Goal: Task Accomplishment & Management: Manage account settings

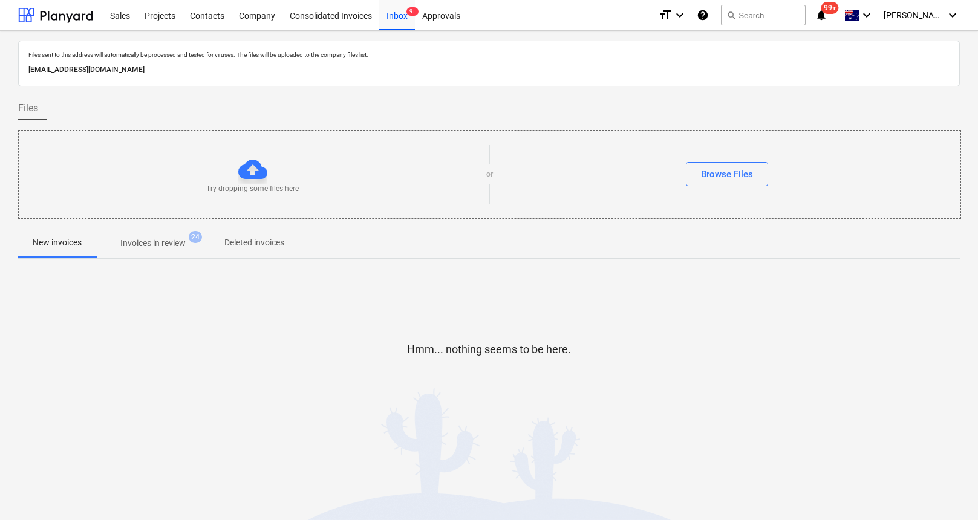
click at [170, 249] on p "Invoices in review" at bounding box center [152, 243] width 65 height 13
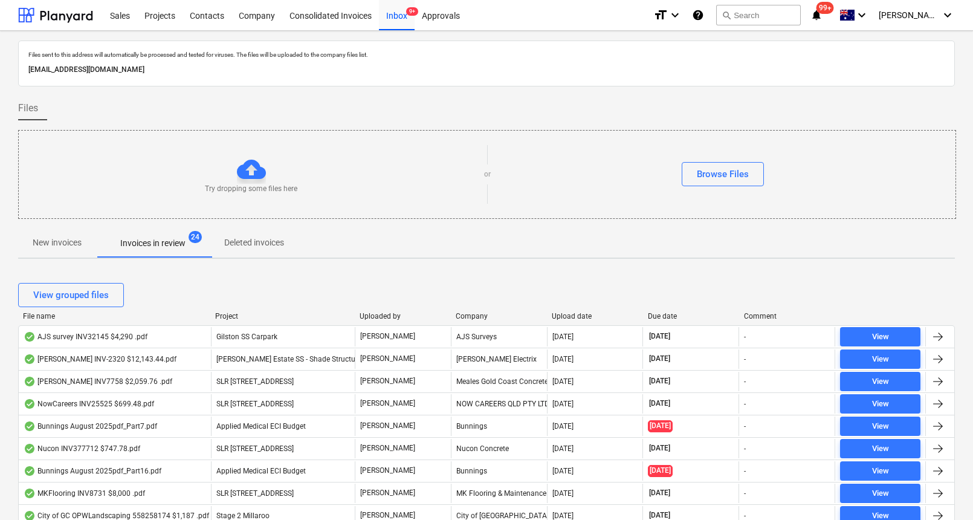
click at [666, 315] on div "Due date" at bounding box center [691, 316] width 86 height 8
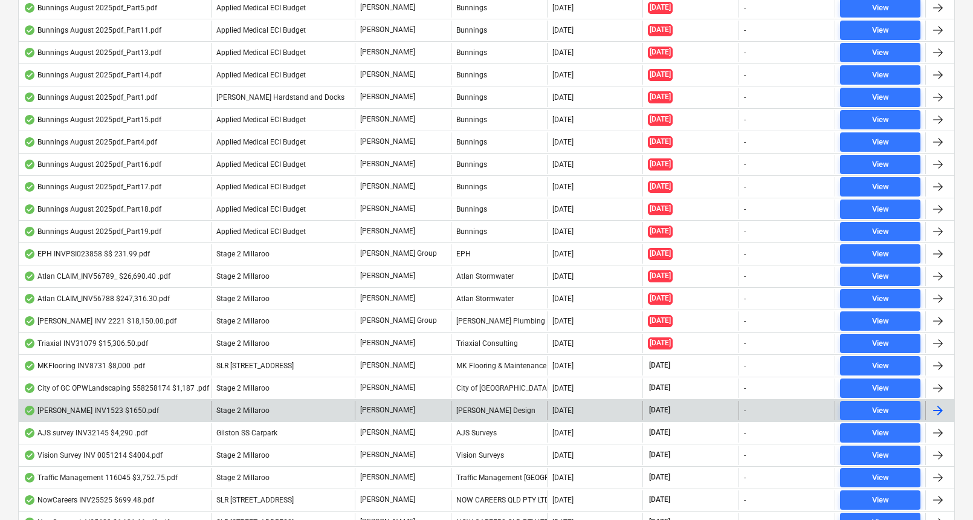
scroll to position [508, 0]
click at [84, 409] on div "[PERSON_NAME] INV1523 $1650.pdf" at bounding box center [91, 410] width 135 height 10
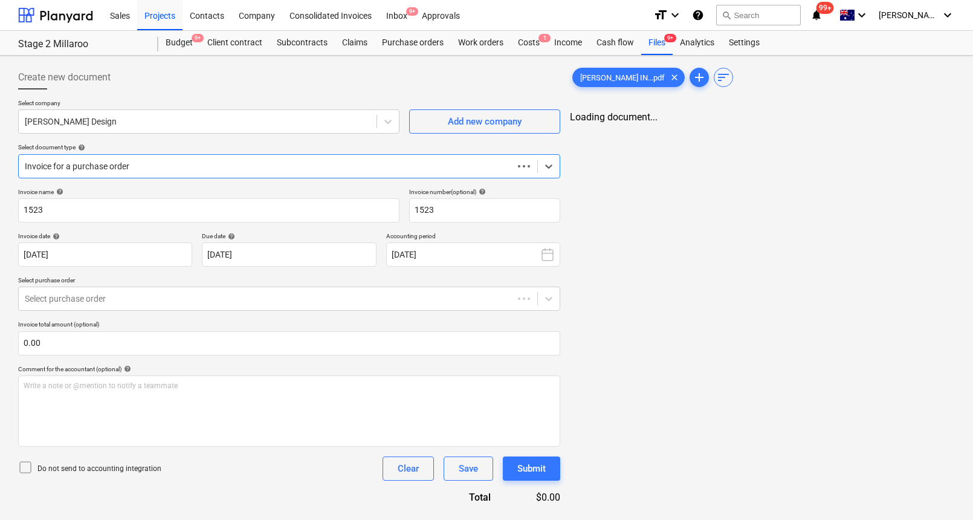
type input "1523"
type input "[DATE]"
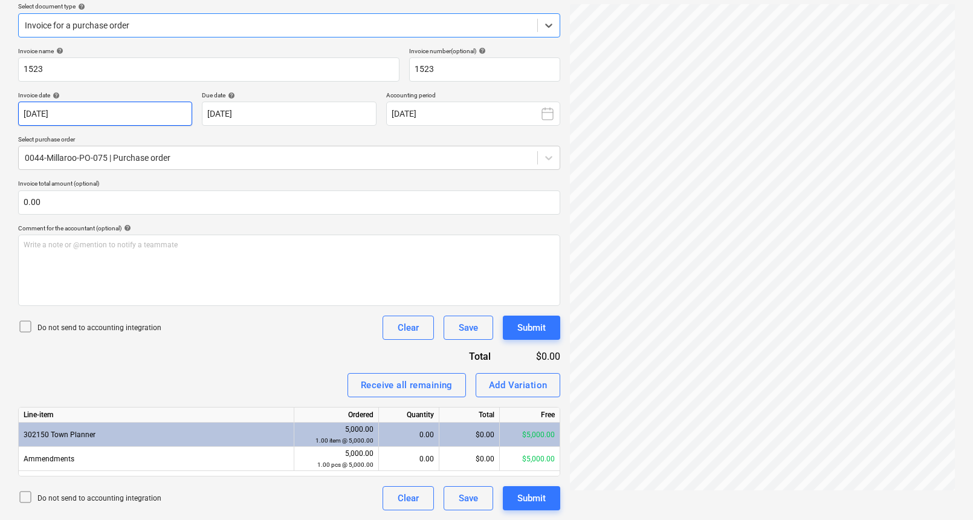
click at [85, 119] on body "Sales Projects Contacts Company Consolidated Invoices Inbox 9+ Approvals format…" at bounding box center [486, 119] width 973 height 520
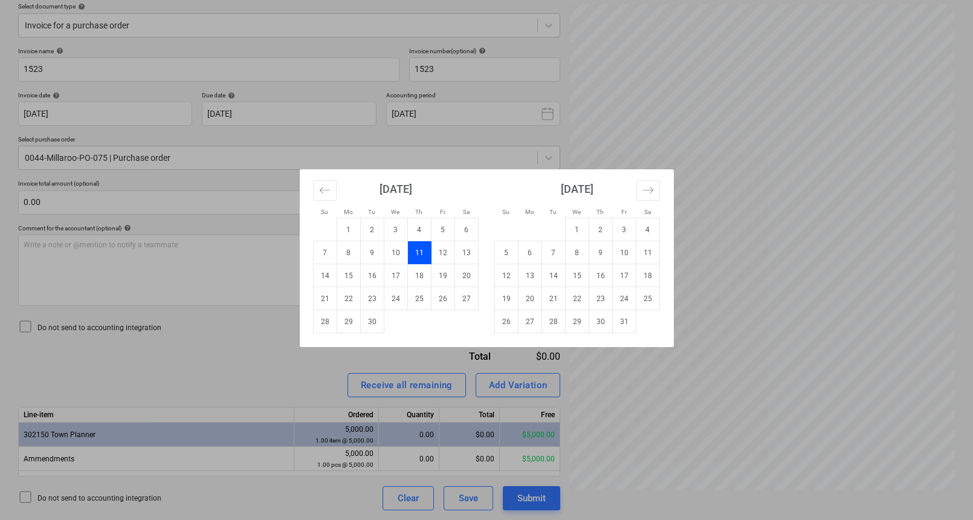
click at [811, 281] on div "Su Mo Tu We Th Fr Sa Su Mo Tu We Th Fr Sa [DATE] 1 2 3 4 5 6 7 8 9 10 11 12 13 …" at bounding box center [486, 260] width 973 height 520
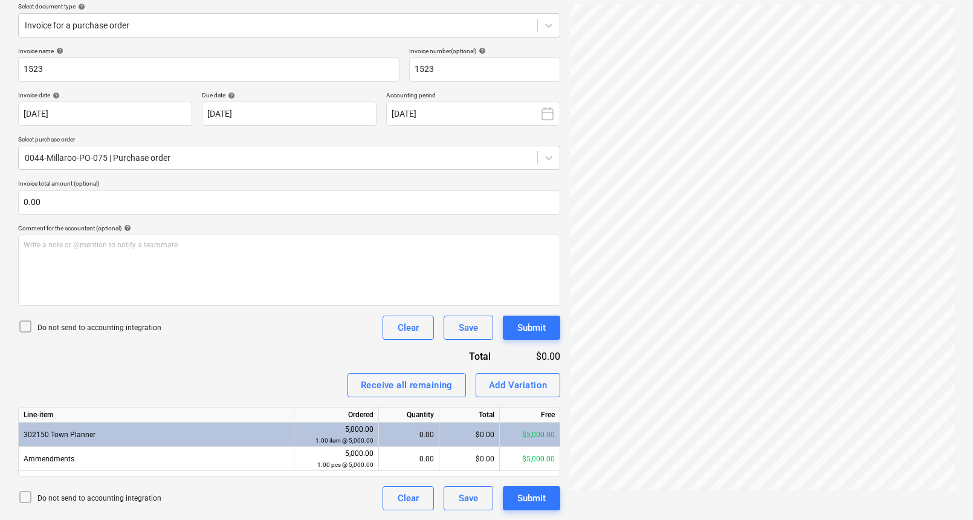
scroll to position [92, 0]
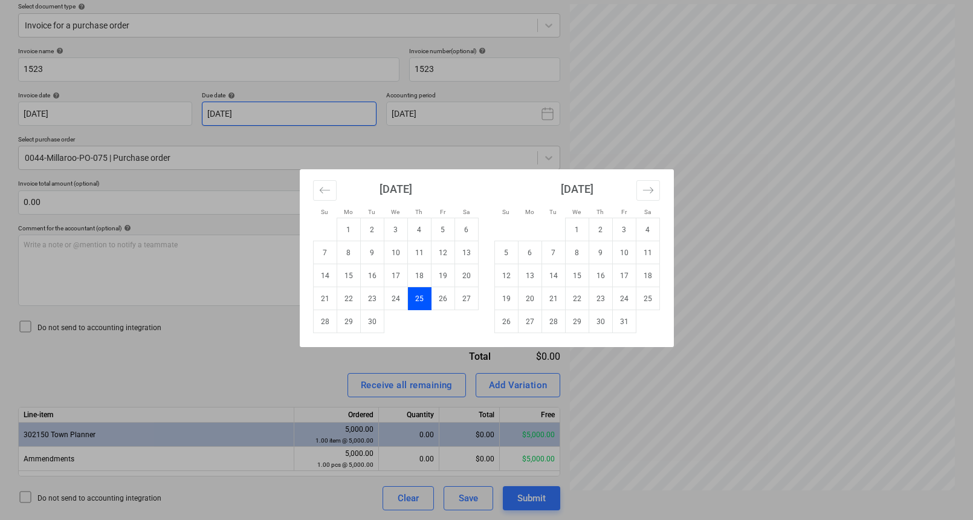
click at [309, 115] on body "Sales Projects Contacts Company Consolidated Invoices Inbox 9+ Approvals format…" at bounding box center [486, 119] width 973 height 520
click at [421, 303] on td "25" at bounding box center [419, 298] width 24 height 23
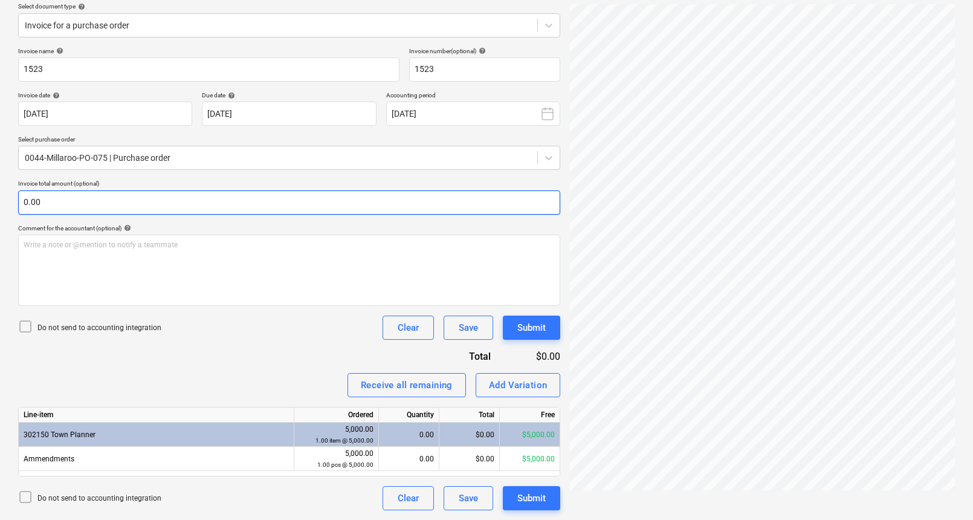
scroll to position [0, 0]
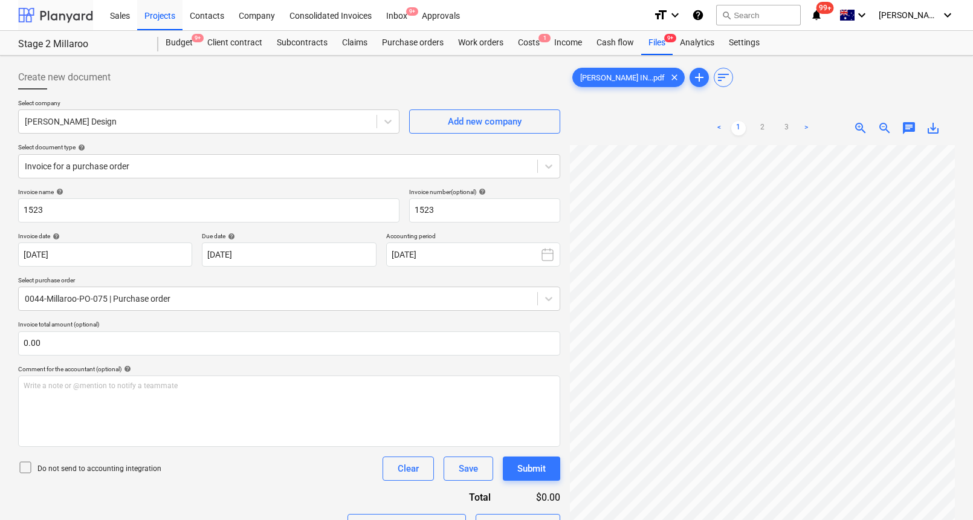
click at [55, 18] on div at bounding box center [55, 15] width 75 height 30
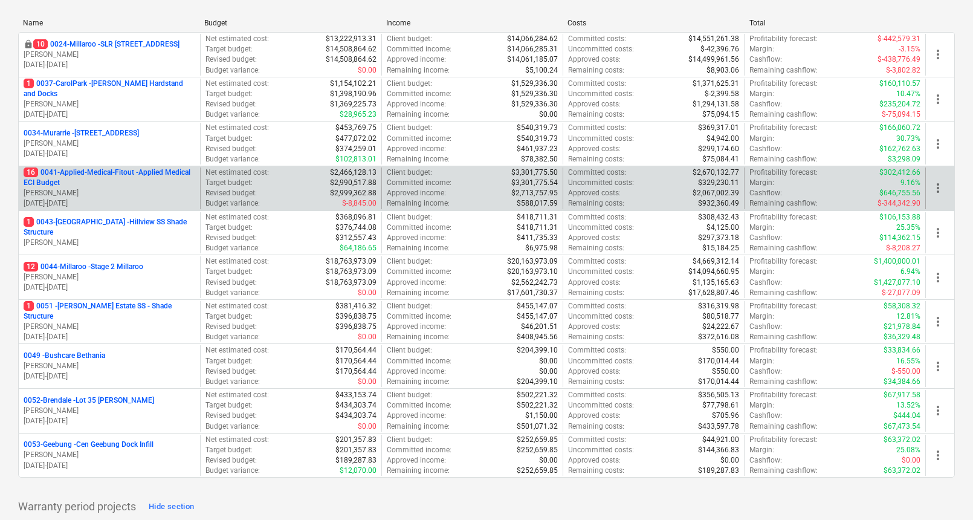
scroll to position [166, 0]
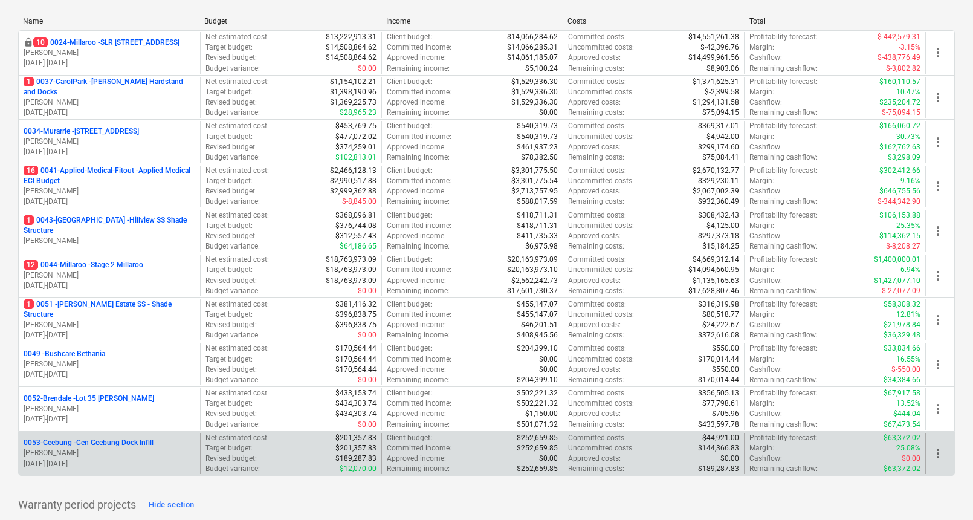
click at [118, 446] on p "0053-Geebung - Cen Geebung Dock Infill" at bounding box center [89, 443] width 130 height 10
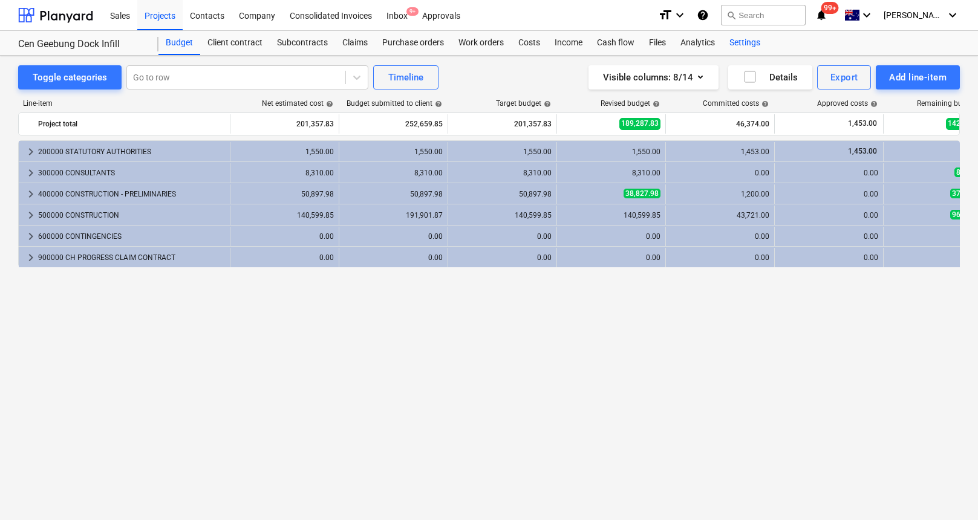
click at [738, 40] on div "Settings" at bounding box center [744, 43] width 45 height 24
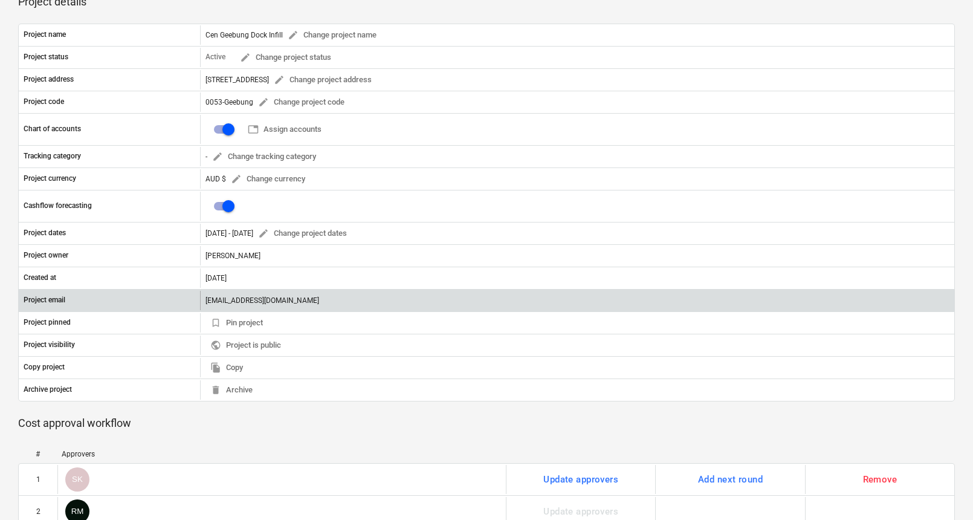
scroll to position [112, 0]
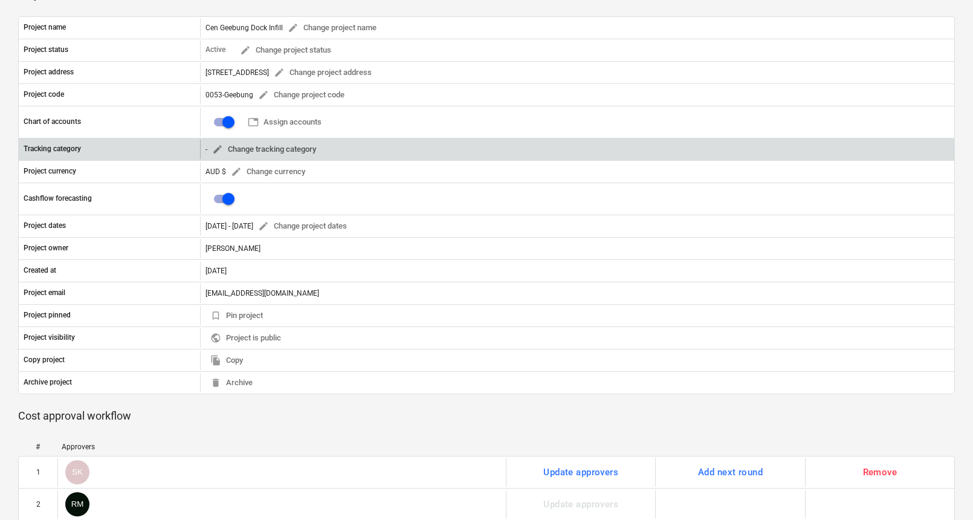
click at [241, 151] on span "edit Change tracking category" at bounding box center [264, 150] width 104 height 14
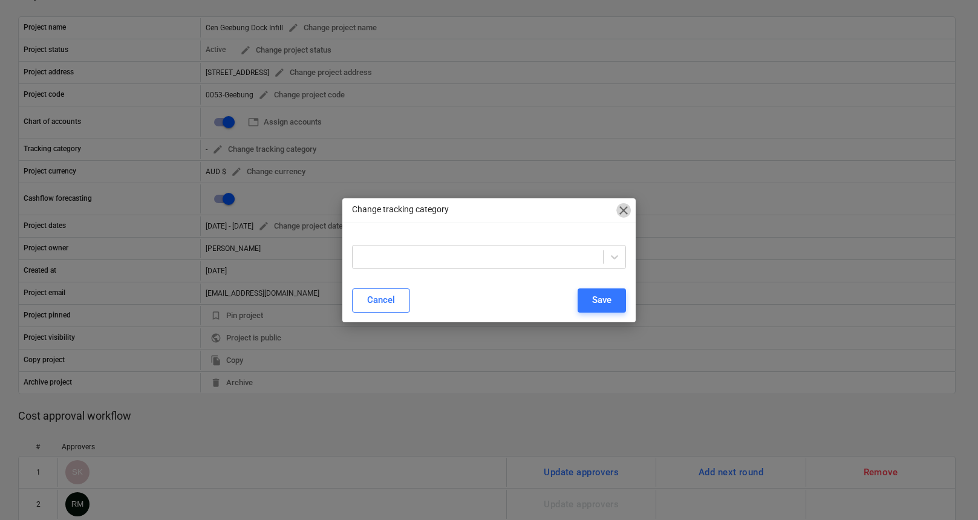
click at [630, 209] on span "close" at bounding box center [623, 210] width 15 height 15
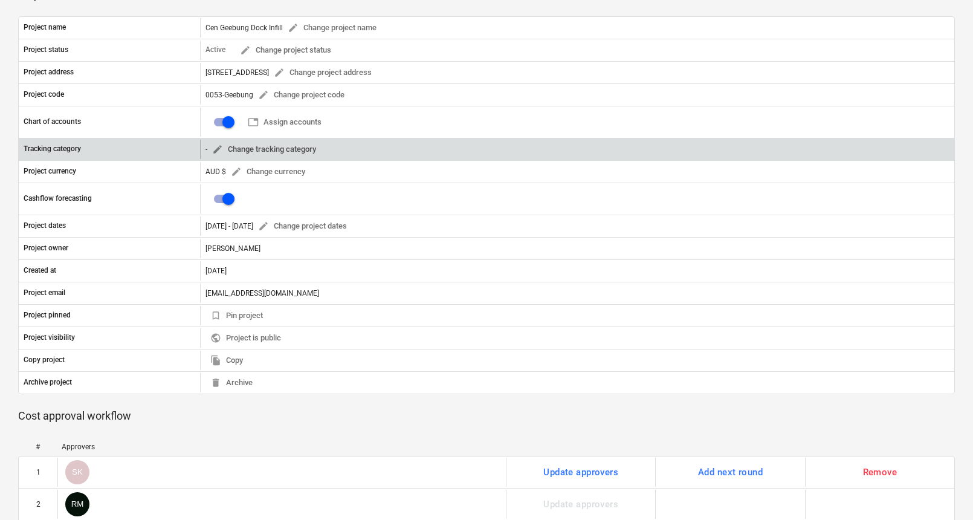
click at [274, 148] on span "edit Change tracking category" at bounding box center [264, 150] width 104 height 14
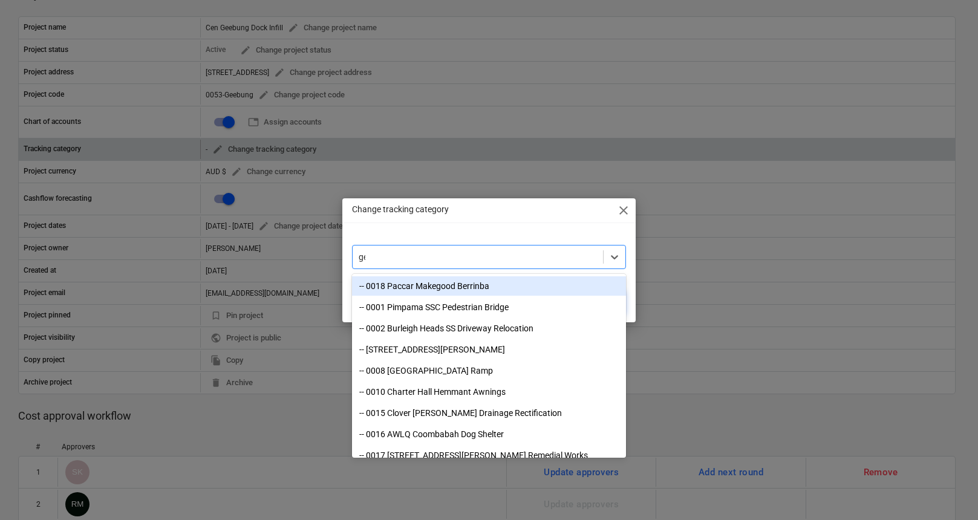
type input "gee"
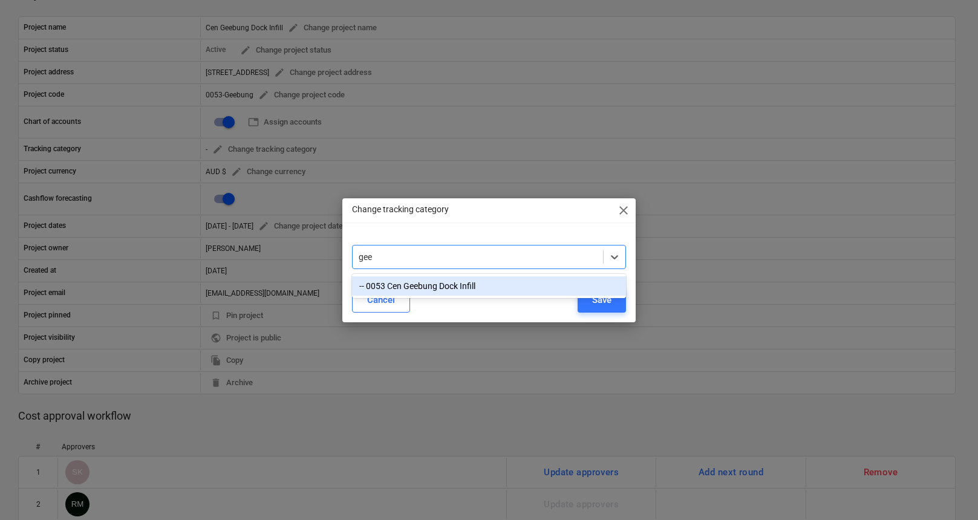
click at [397, 277] on div "-- 0053 Cen Geebung Dock Infill" at bounding box center [489, 285] width 274 height 19
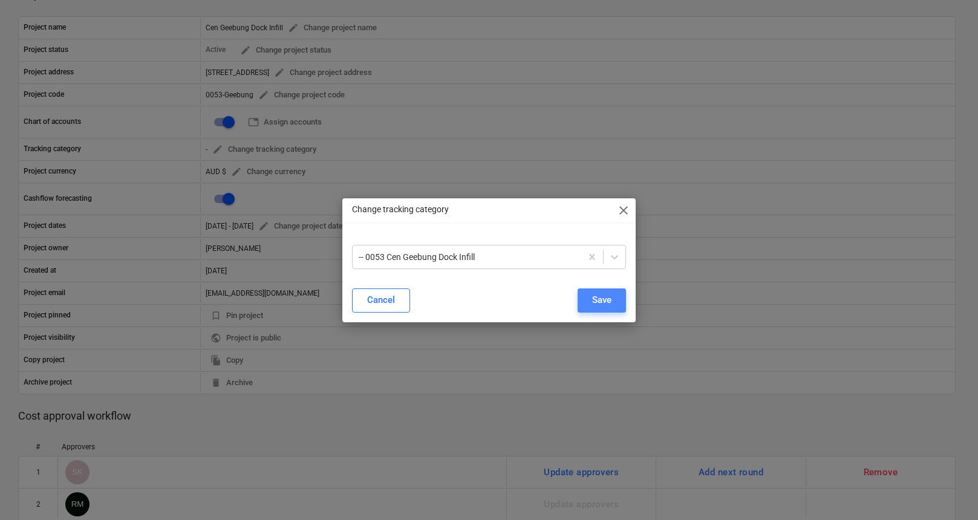
click at [606, 298] on div "Save" at bounding box center [601, 300] width 19 height 16
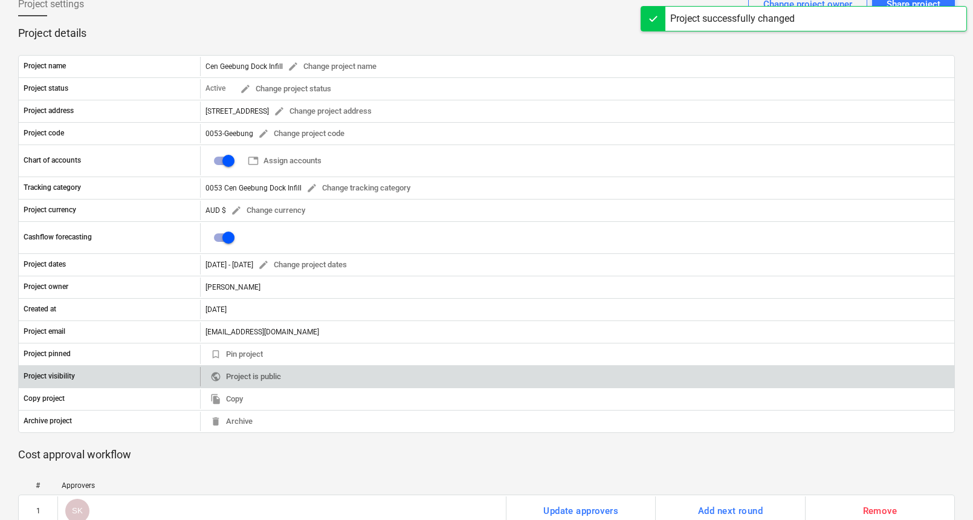
scroll to position [0, 0]
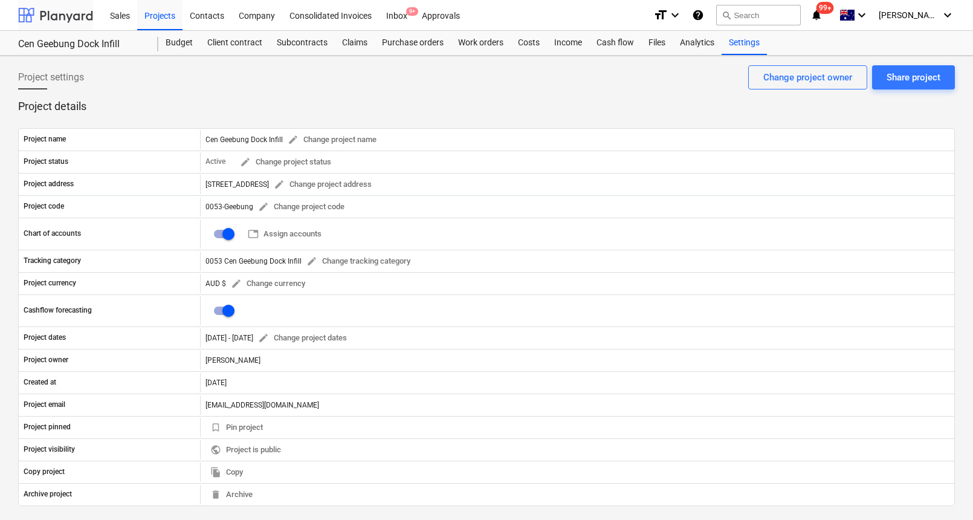
click at [50, 7] on div at bounding box center [55, 15] width 75 height 30
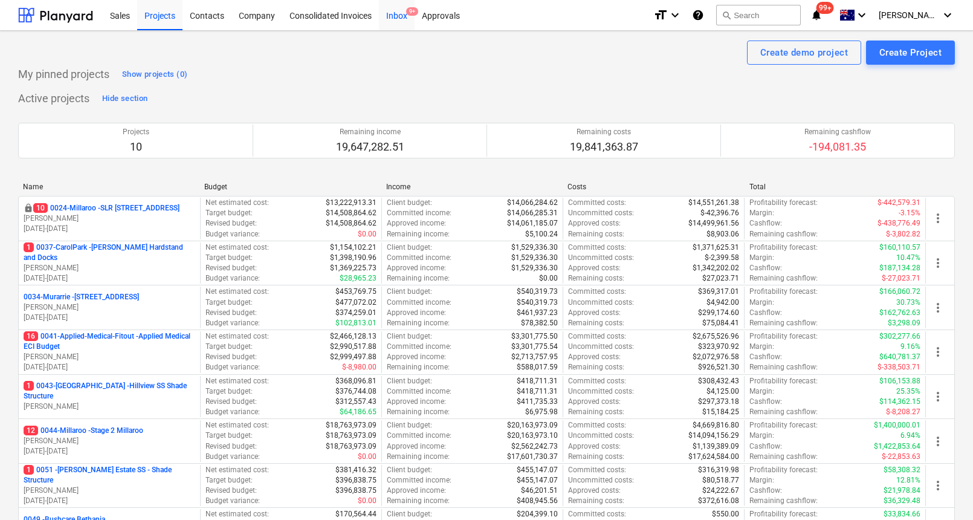
click at [398, 9] on div "Inbox 9+" at bounding box center [397, 14] width 36 height 31
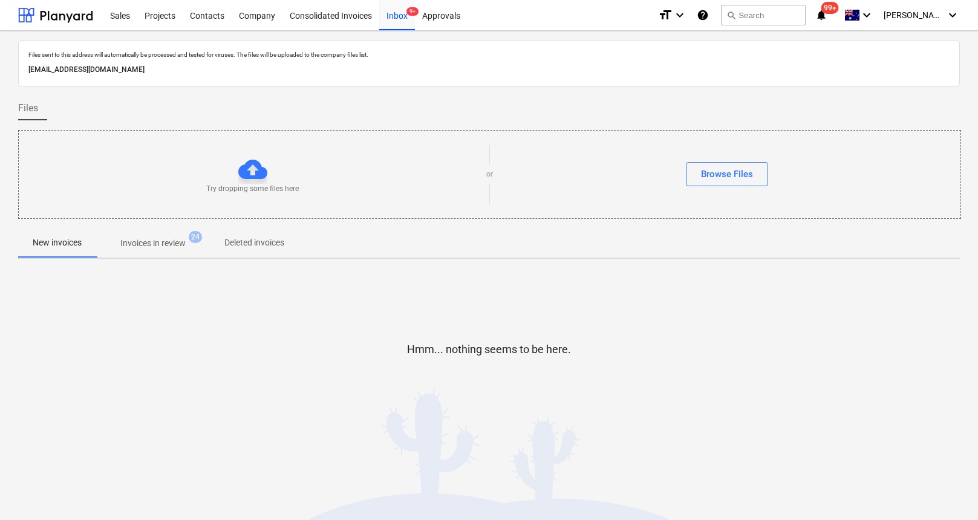
click at [141, 253] on span "Invoices in review 24" at bounding box center [153, 243] width 114 height 22
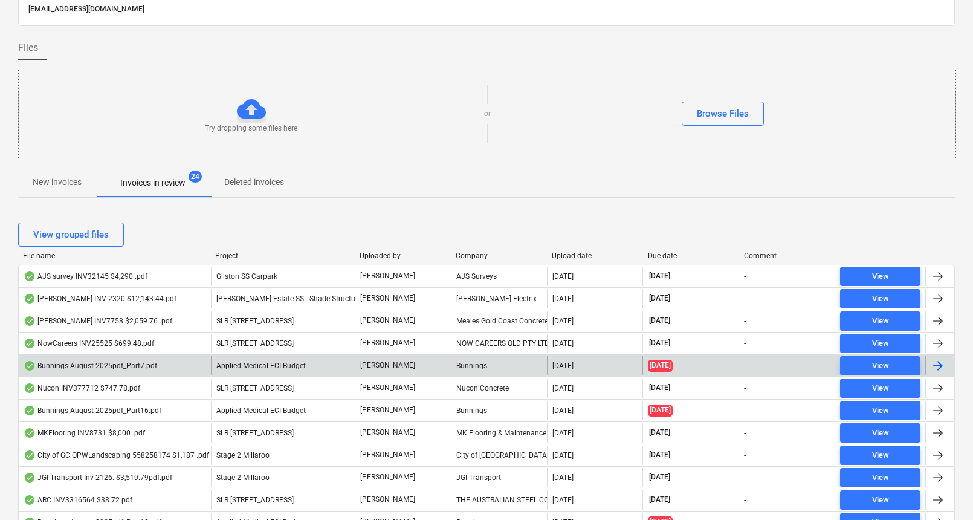
scroll to position [62, 0]
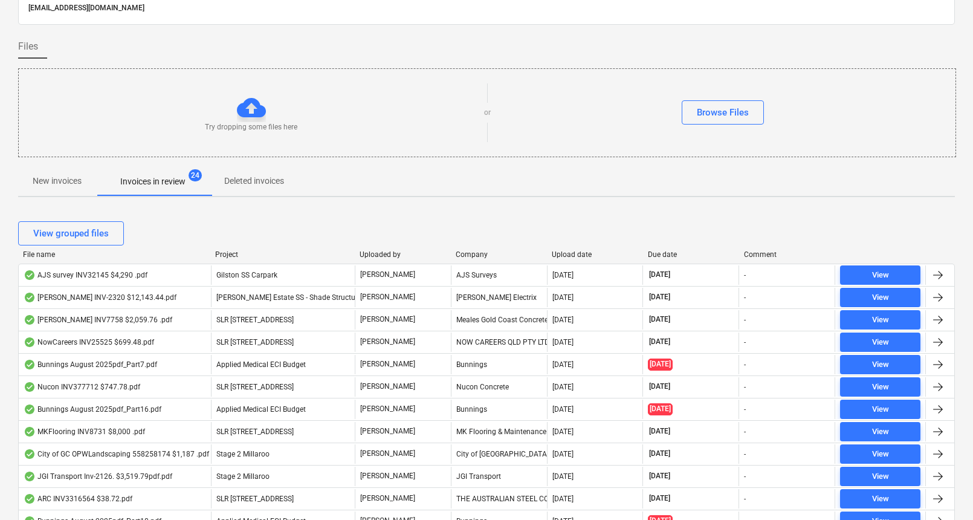
click at [659, 254] on div "Due date" at bounding box center [691, 254] width 86 height 8
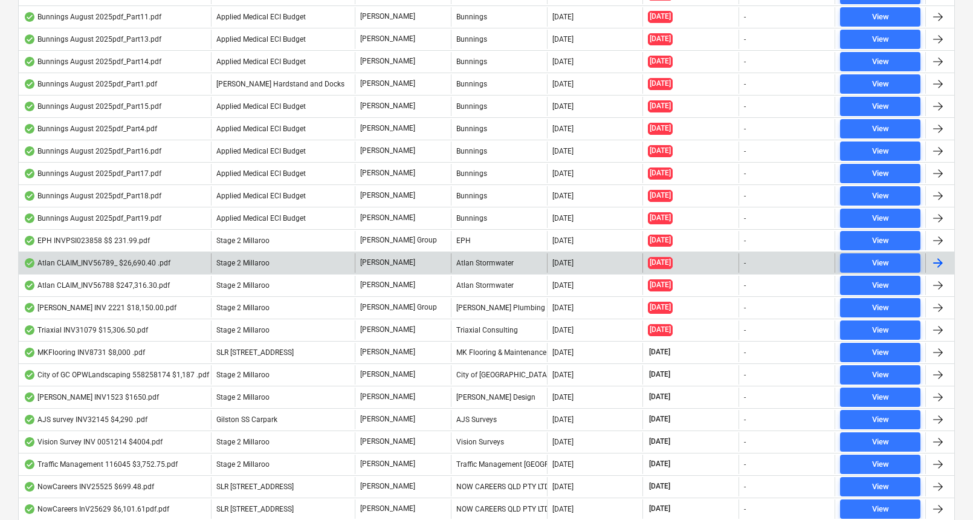
scroll to position [0, 0]
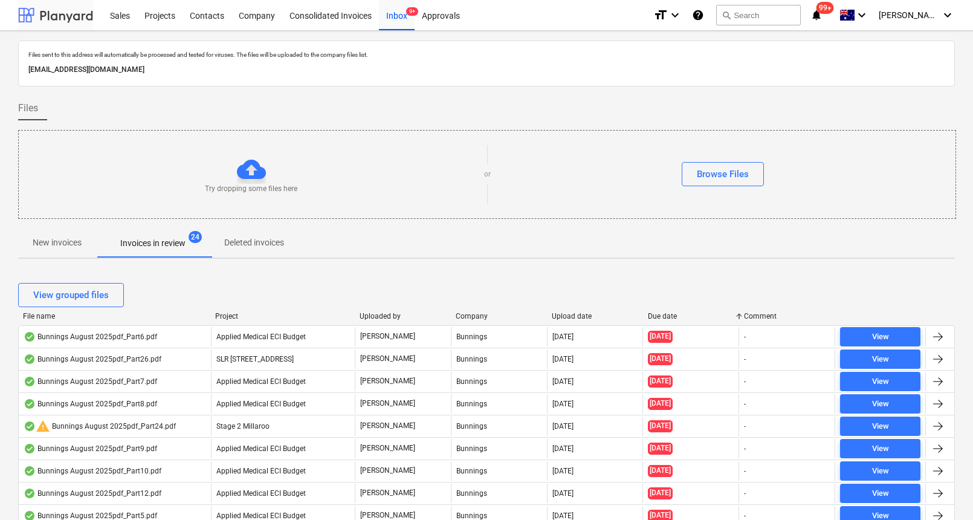
click at [70, 21] on div at bounding box center [55, 15] width 75 height 30
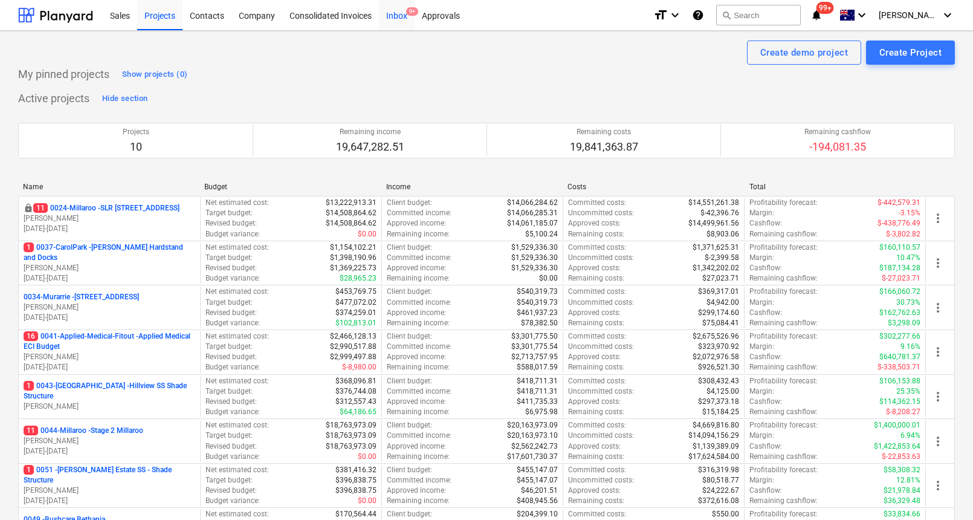
click at [403, 18] on div "Inbox 9+" at bounding box center [397, 14] width 36 height 31
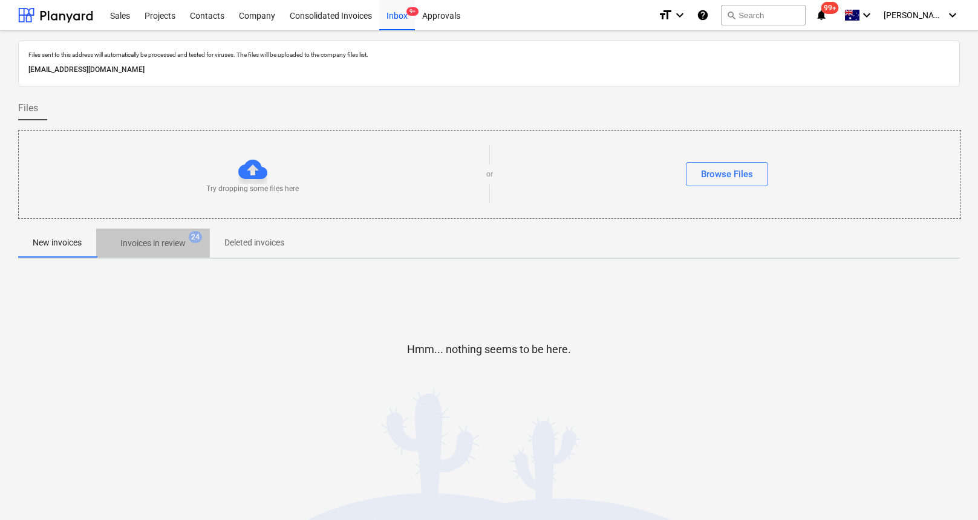
click at [148, 243] on p "Invoices in review" at bounding box center [152, 243] width 65 height 13
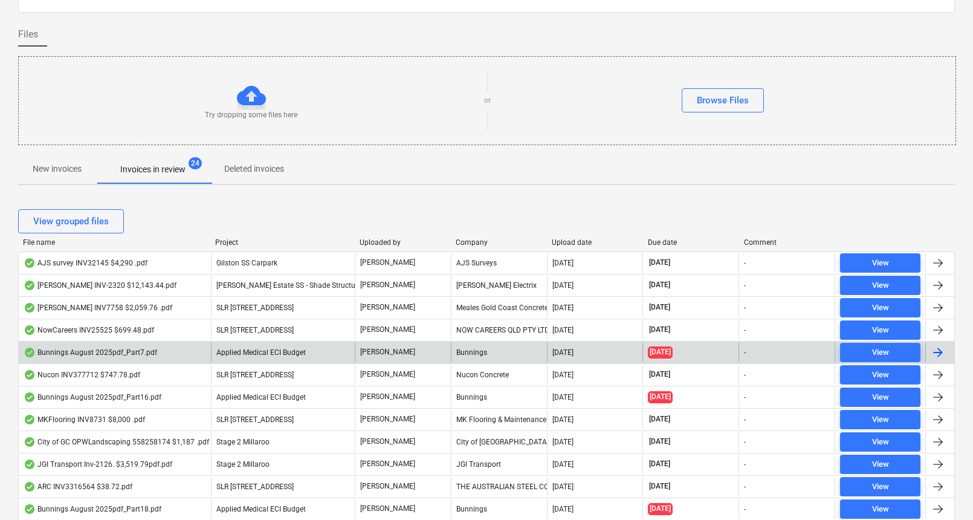
scroll to position [100, 0]
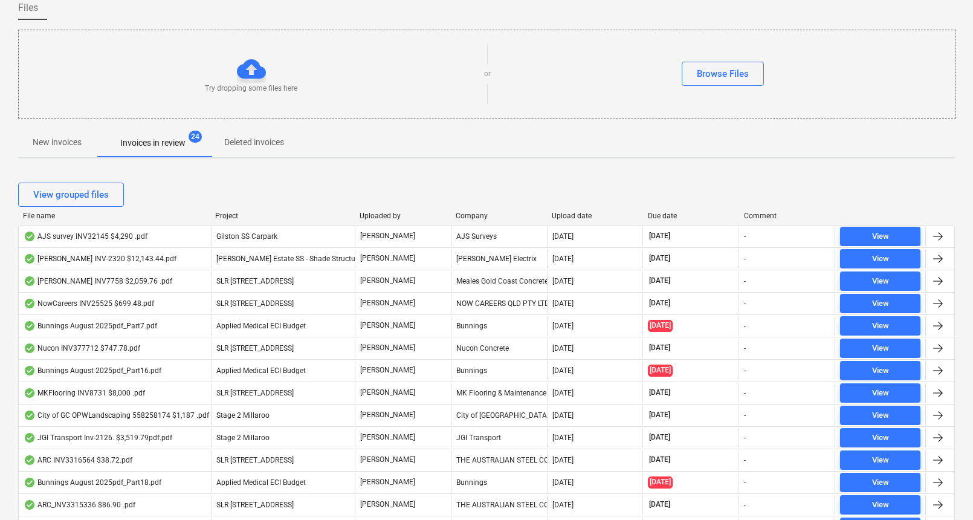
click at [663, 212] on div "Due date" at bounding box center [691, 216] width 86 height 8
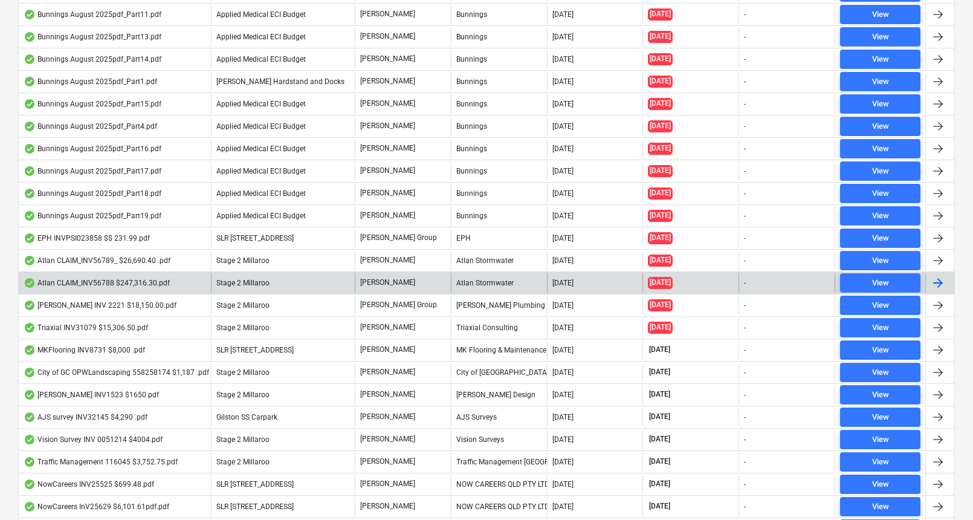
scroll to position [592, 0]
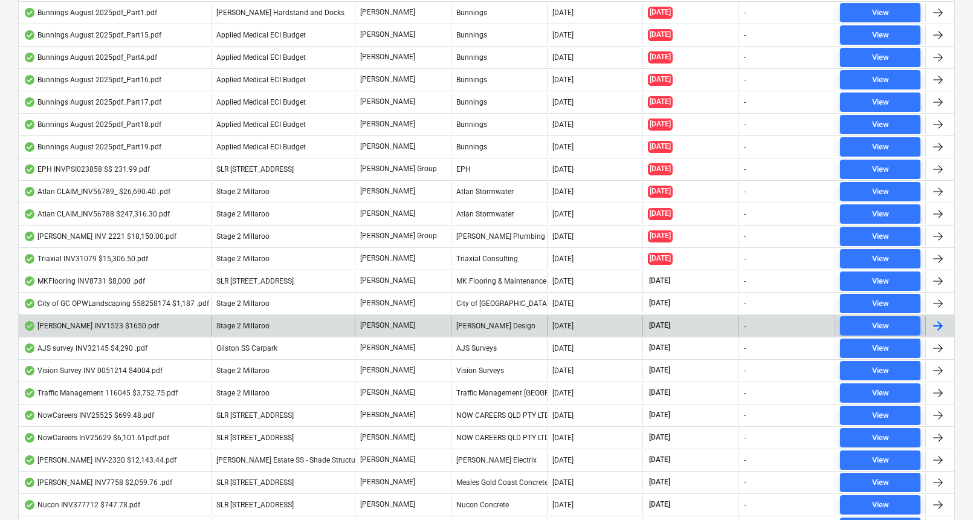
click at [111, 322] on div "[PERSON_NAME] INV1523 $1650.pdf" at bounding box center [91, 326] width 135 height 10
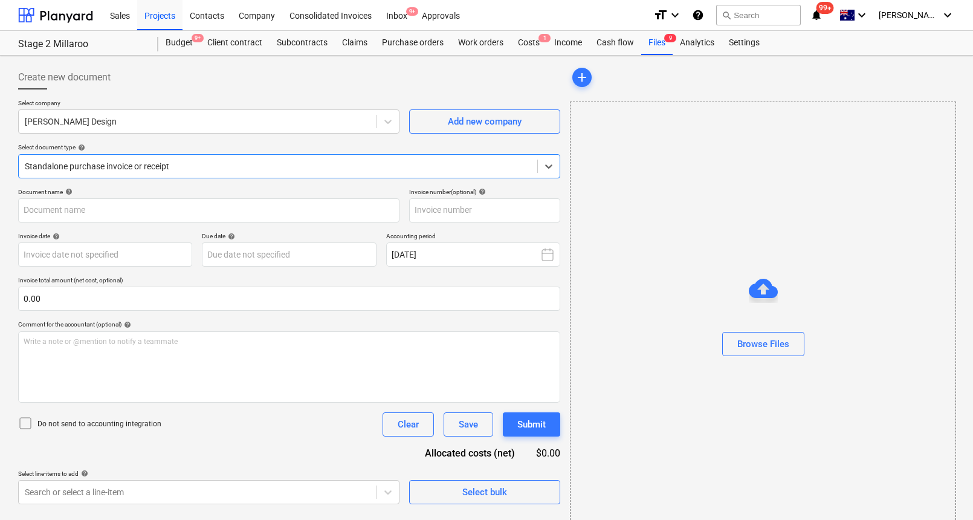
click at [624, 229] on div "Browse Files" at bounding box center [763, 320] width 386 height 436
click at [46, 19] on div at bounding box center [55, 15] width 75 height 30
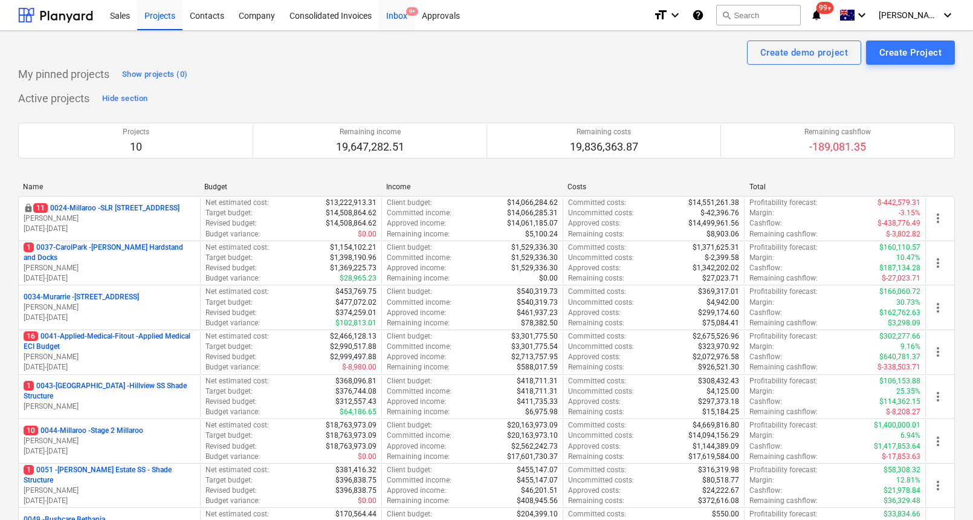
click at [401, 15] on div "Inbox 9+" at bounding box center [397, 14] width 36 height 31
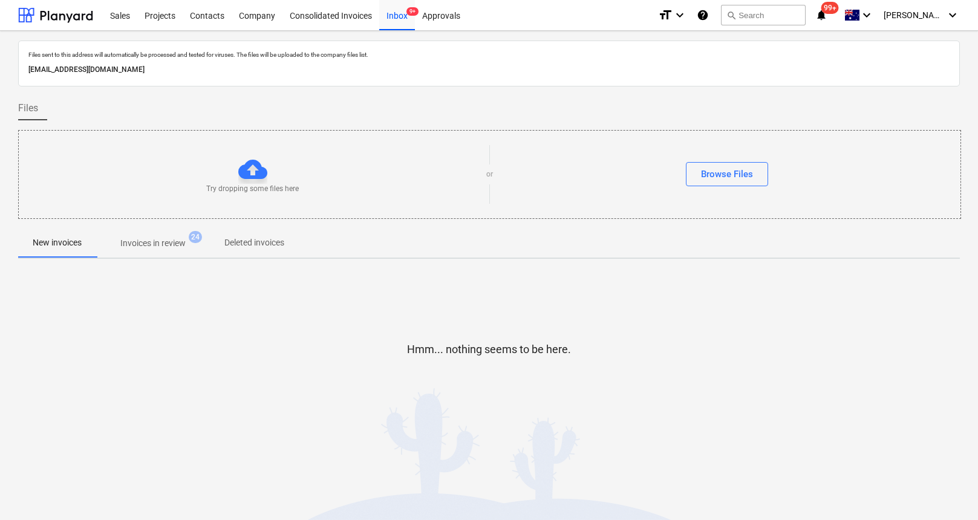
click at [175, 247] on p "Invoices in review" at bounding box center [152, 243] width 65 height 13
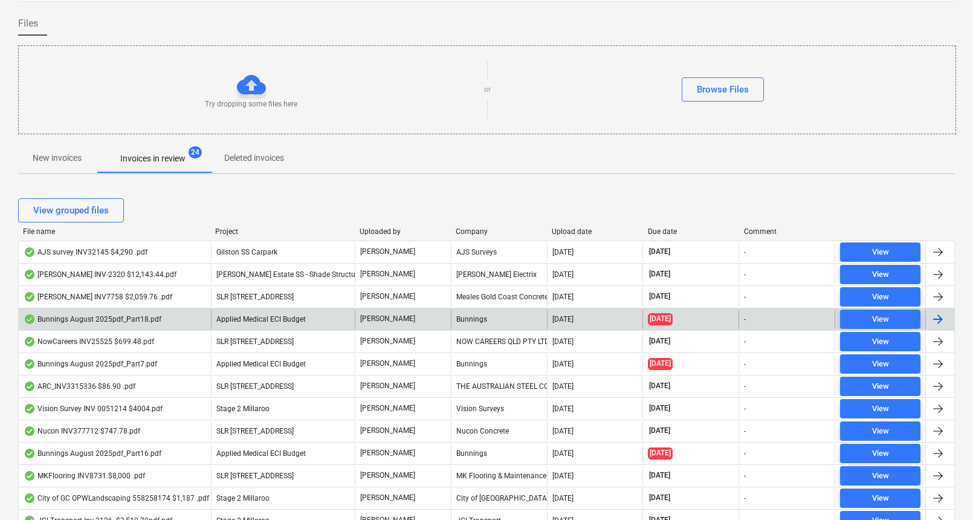
scroll to position [96, 0]
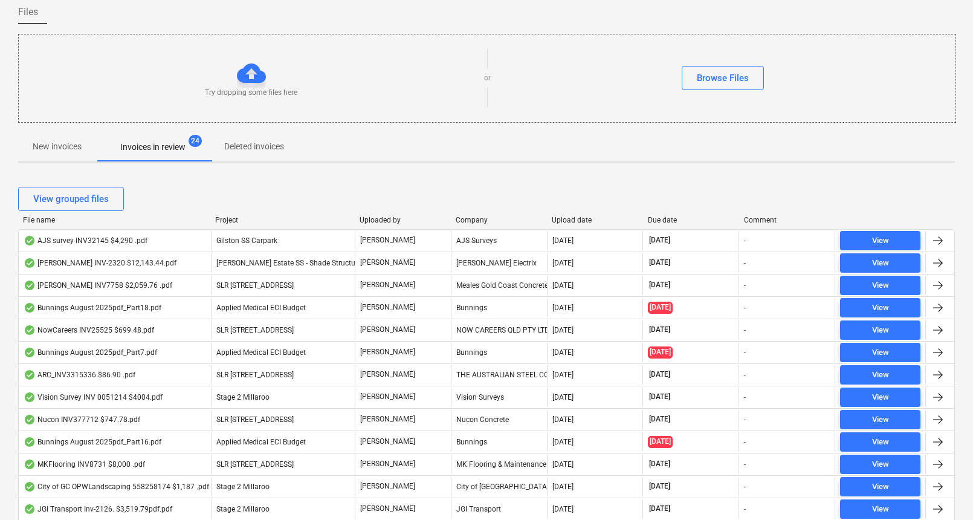
click at [664, 218] on div "Due date" at bounding box center [691, 220] width 86 height 8
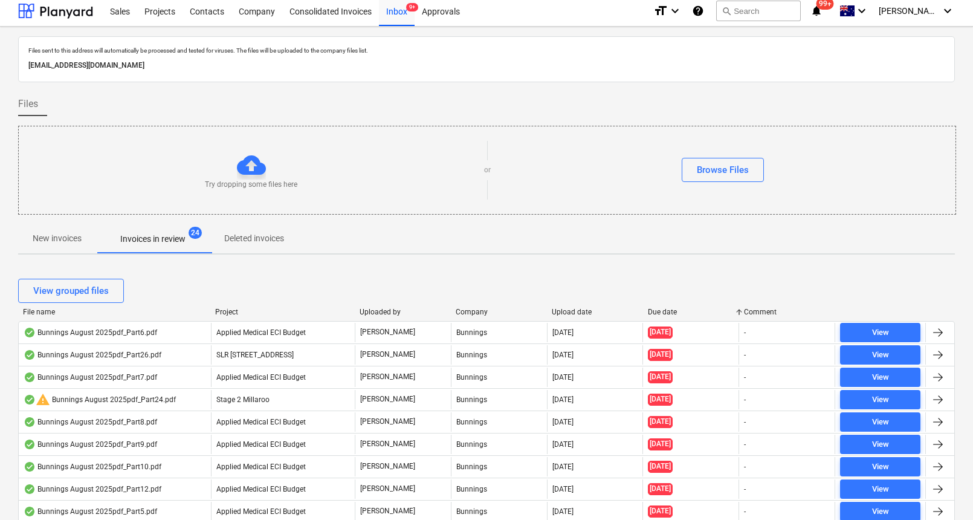
scroll to position [0, 0]
